Goal: Task Accomplishment & Management: Manage account settings

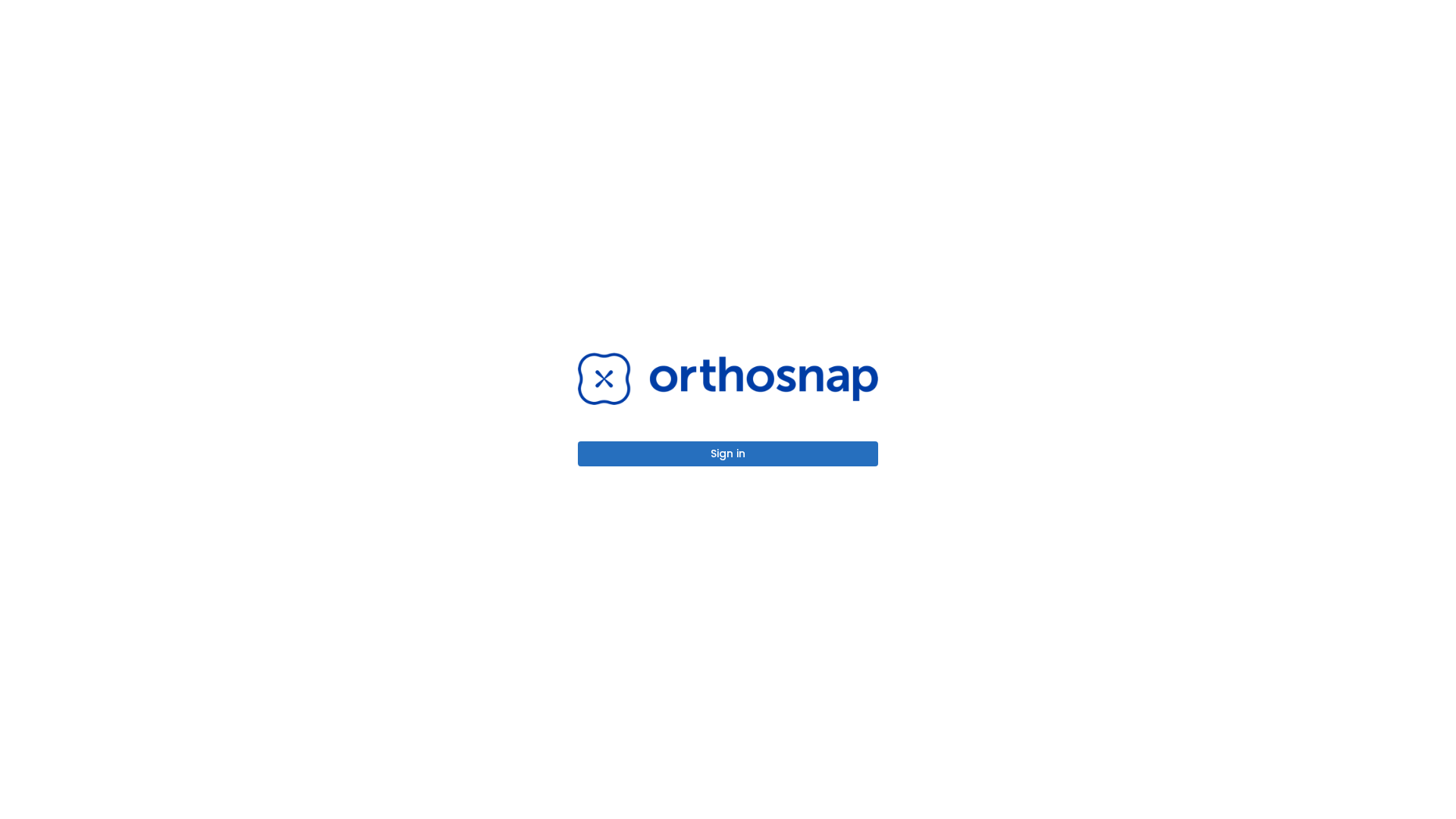
click at [728, 453] on button "Sign in" at bounding box center [727, 454] width 300 height 25
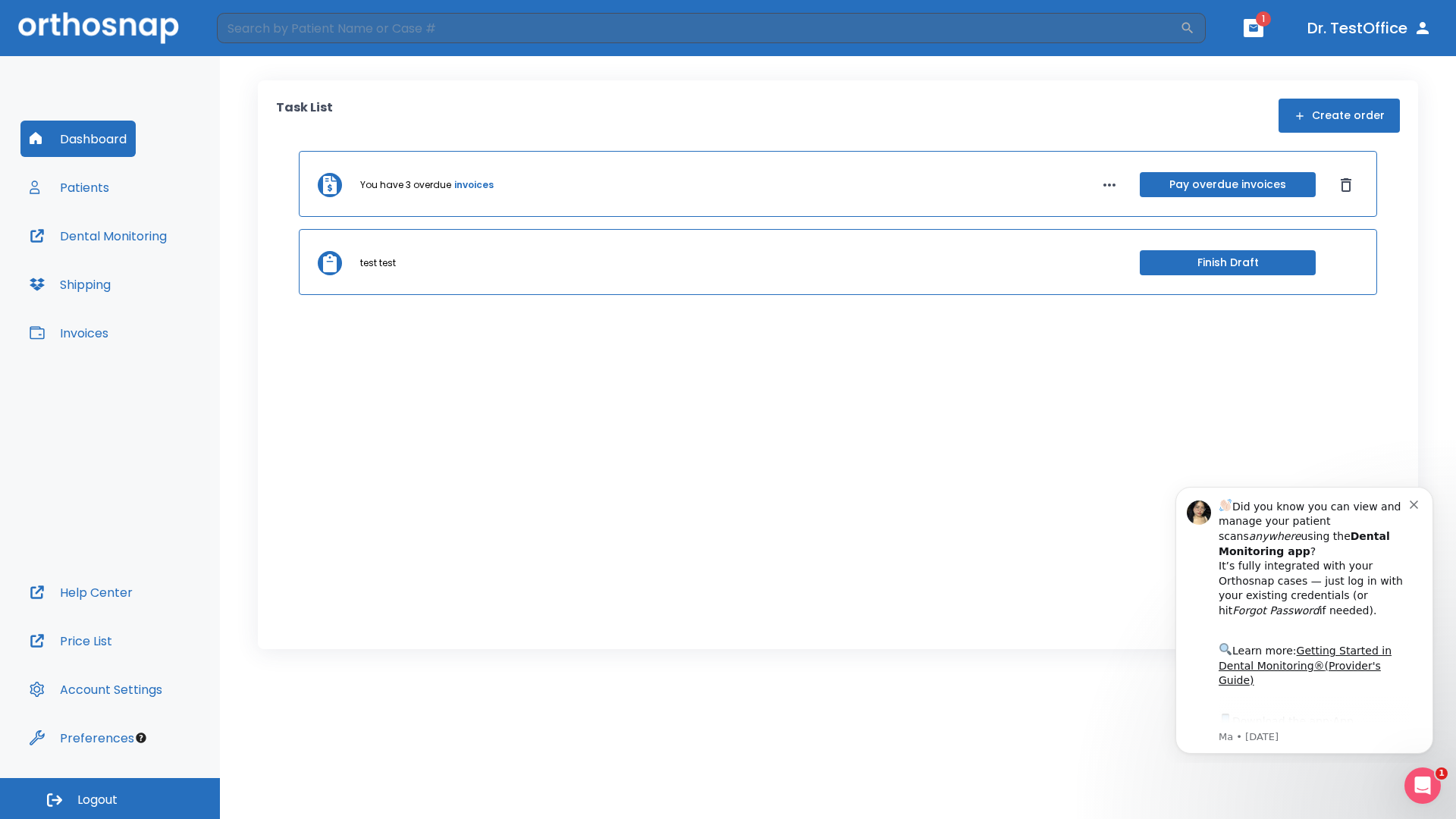
click at [110, 799] on span "Logout" at bounding box center [98, 799] width 40 height 16
